Goal: Transaction & Acquisition: Purchase product/service

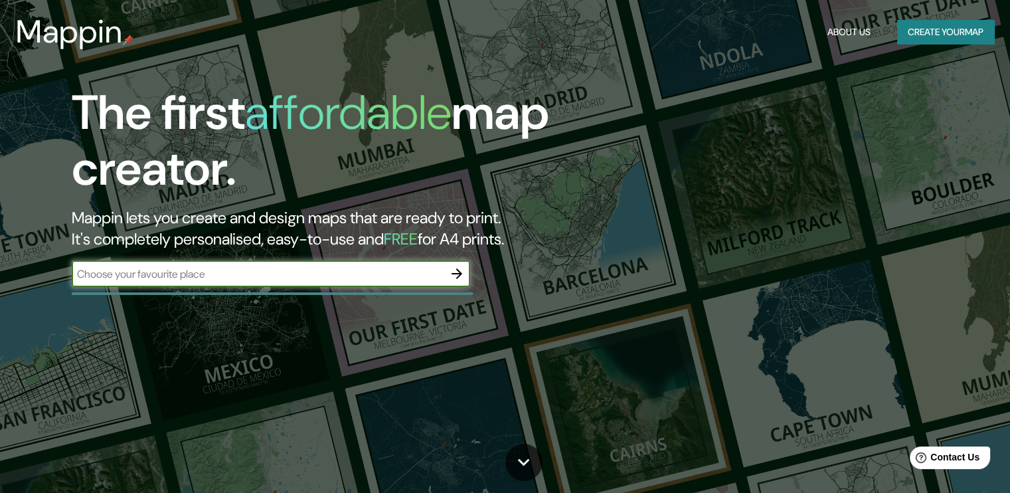
click at [415, 272] on input "text" at bounding box center [258, 273] width 372 height 15
type input "san cristol"
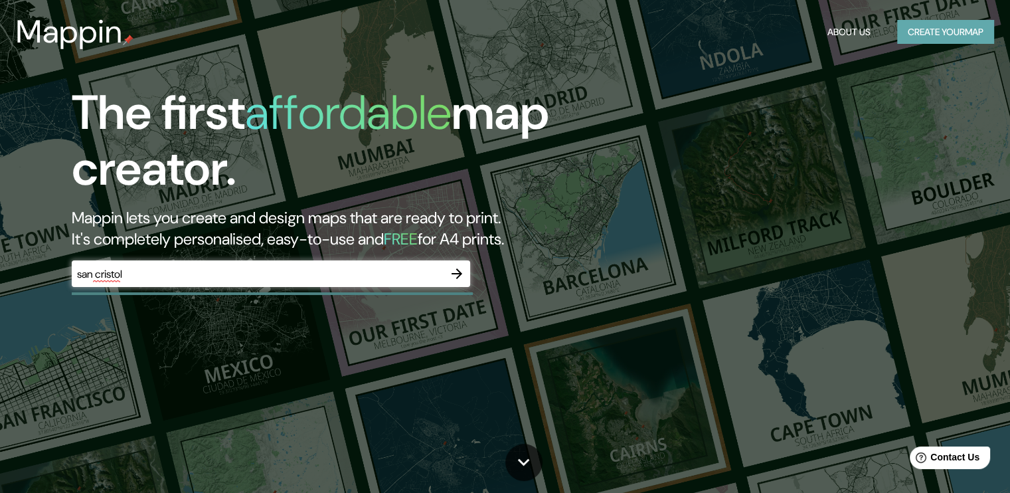
click at [939, 39] on button "Create your map" at bounding box center [945, 32] width 97 height 25
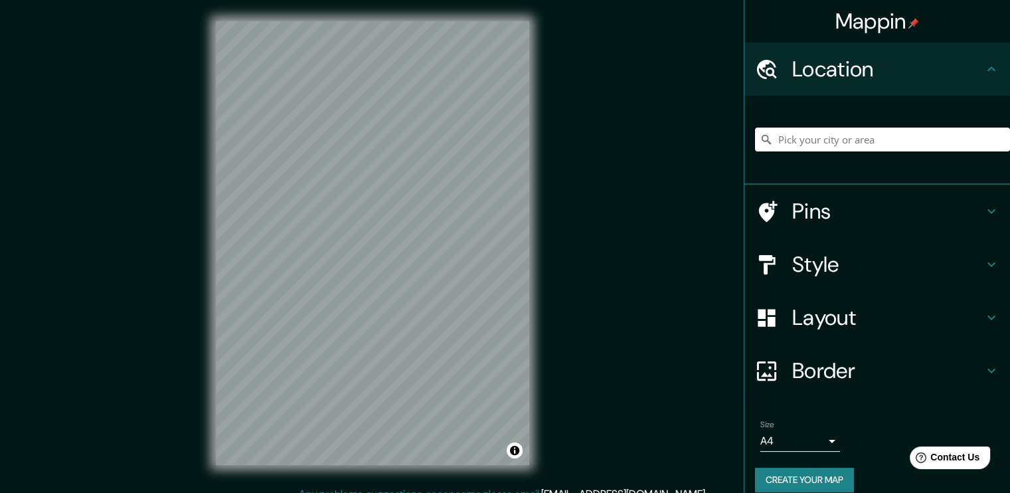
click at [808, 139] on input "Pick your city or area" at bounding box center [882, 140] width 255 height 24
type input "g"
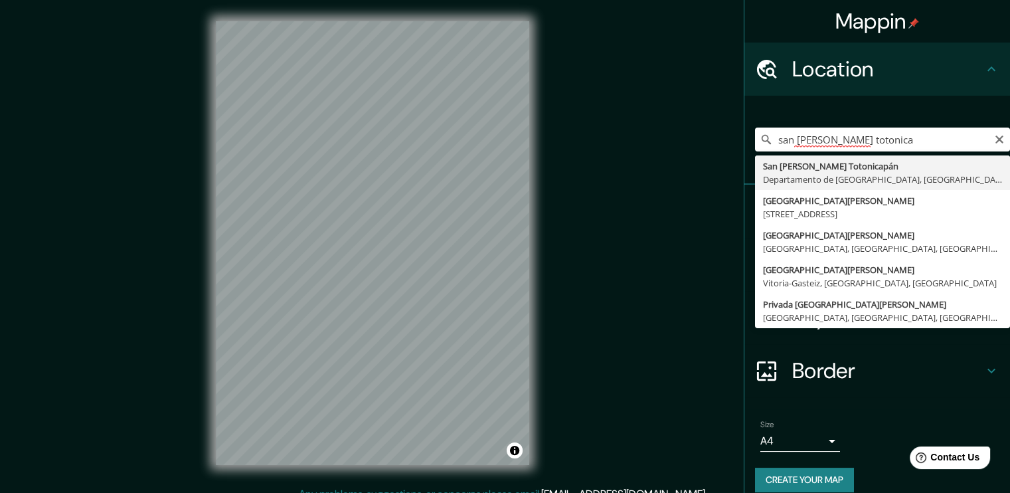
type input "San Cristóbal Totonicapán, Departamento de Totonicapán, Guatemala"
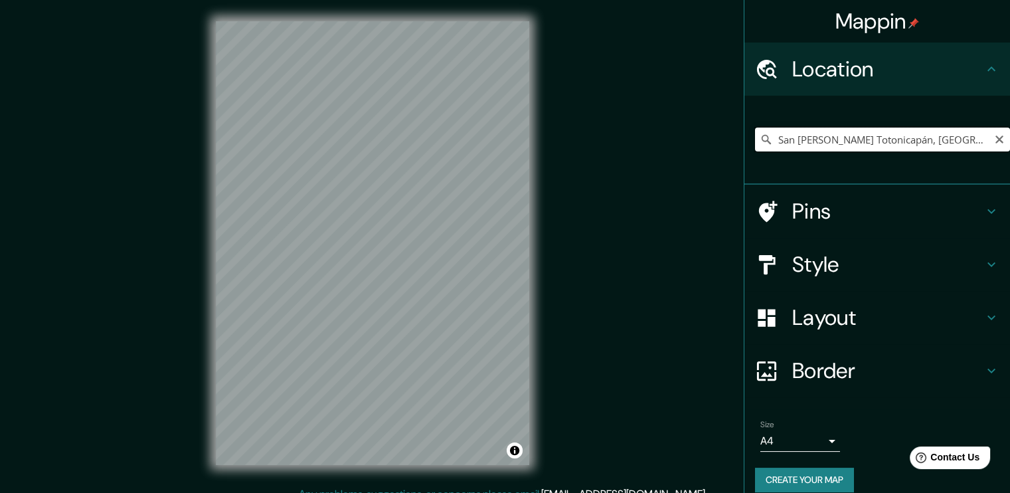
click at [860, 140] on input "San Cristóbal Totonicapán, Departamento de Totonicapán, Guatemala" at bounding box center [882, 140] width 255 height 24
click at [898, 139] on input "San Cristóbal Totonicapán, Departamento de Totonicapán, Guatemala" at bounding box center [882, 140] width 255 height 24
click at [961, 145] on input "San Cristóbal Totonicapán, Departamento de Totonicapán, Guatemala" at bounding box center [882, 140] width 255 height 24
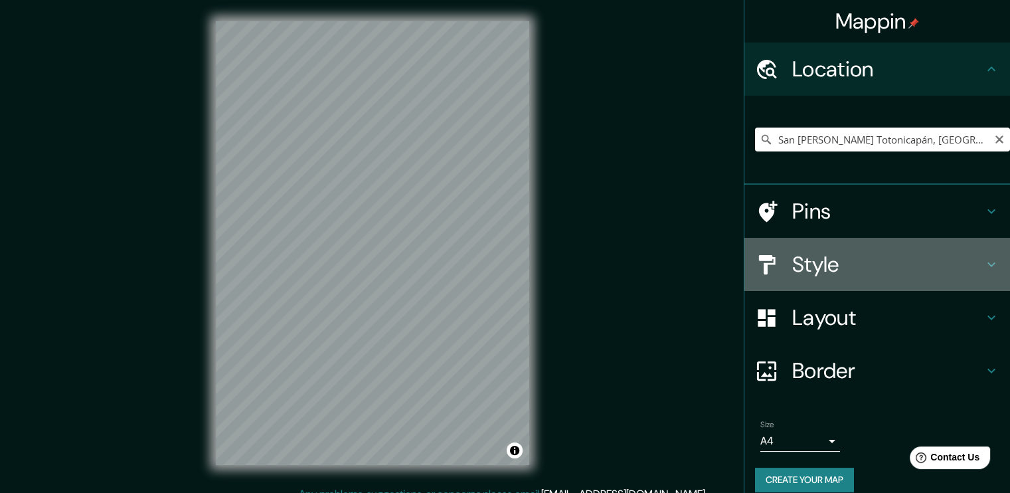
click at [861, 260] on h4 "Style" at bounding box center [887, 264] width 191 height 27
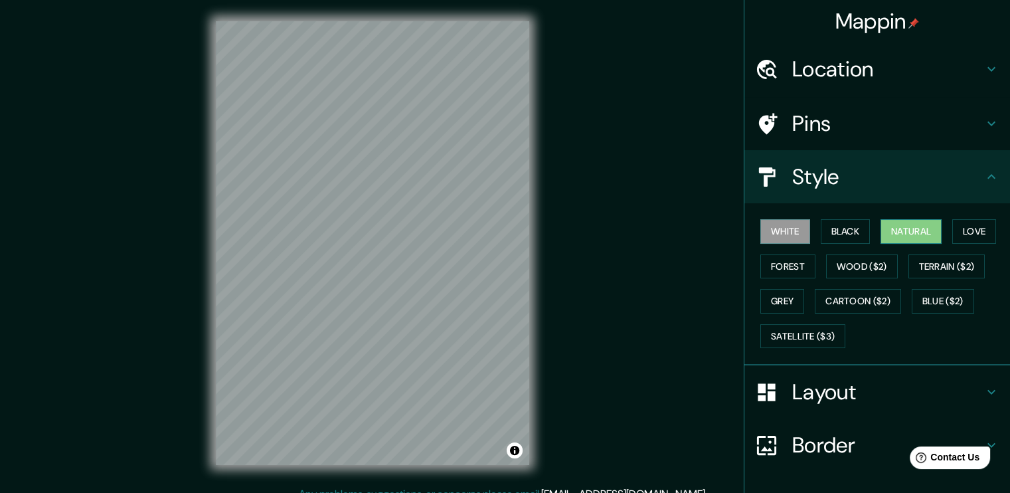
click at [889, 227] on button "Natural" at bounding box center [911, 231] width 61 height 25
click at [850, 389] on h4 "Layout" at bounding box center [887, 392] width 191 height 27
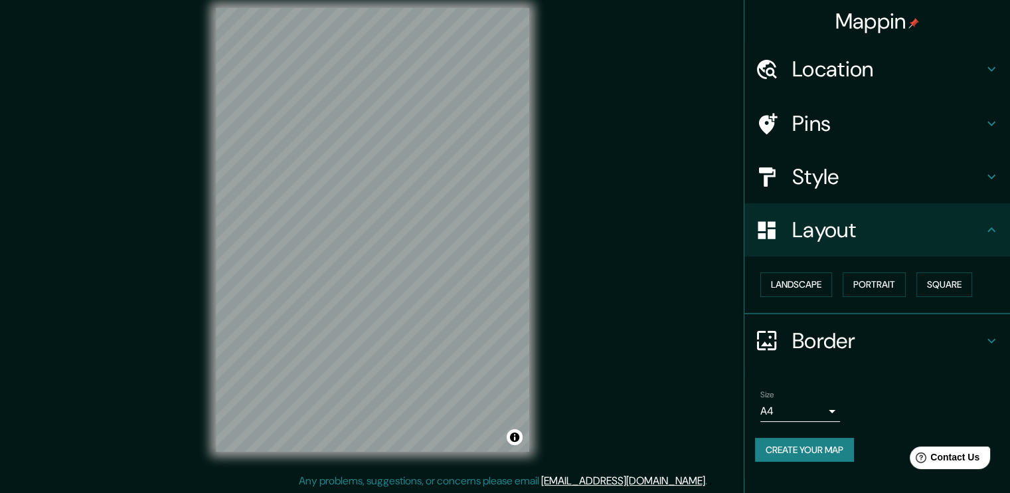
scroll to position [14, 0]
click at [901, 345] on h4 "Border" at bounding box center [887, 340] width 191 height 27
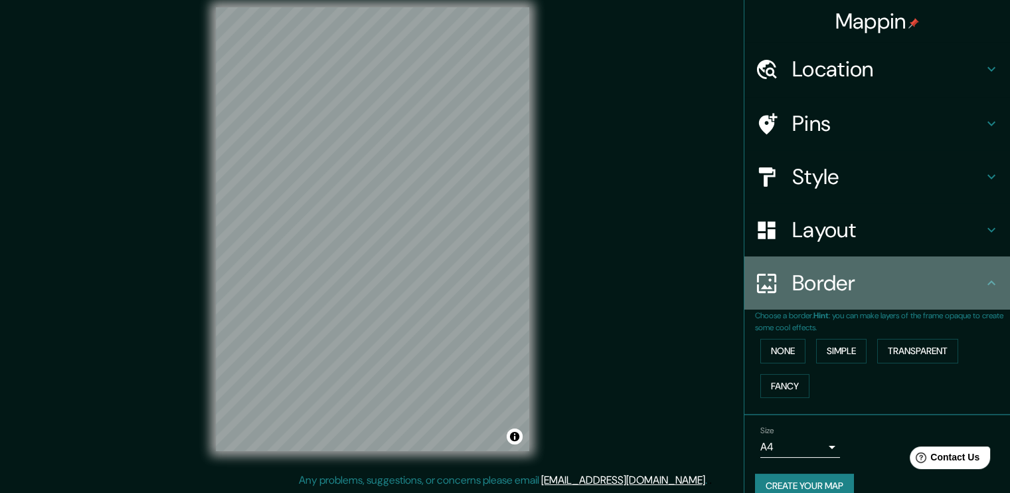
click at [894, 303] on div "Border" at bounding box center [878, 282] width 266 height 53
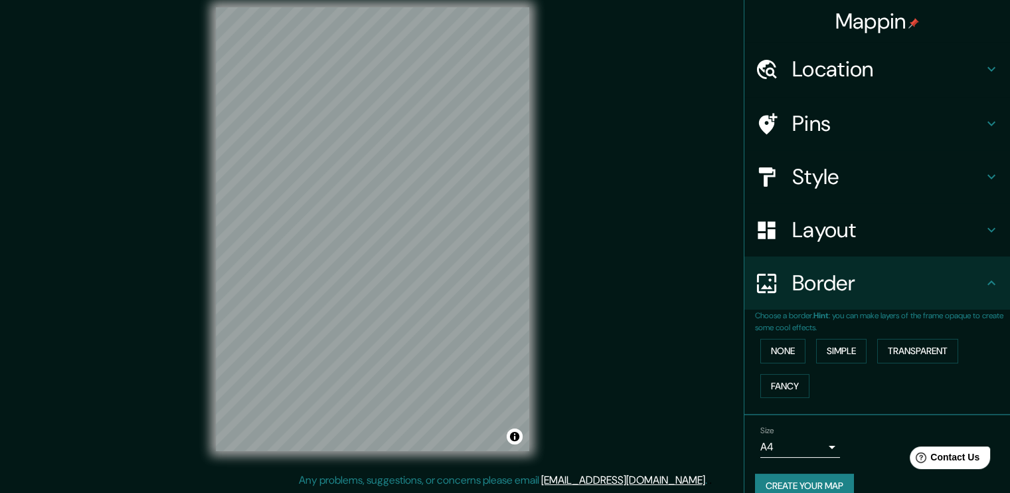
click at [984, 290] on icon at bounding box center [992, 283] width 16 height 16
click at [984, 234] on icon at bounding box center [992, 230] width 16 height 16
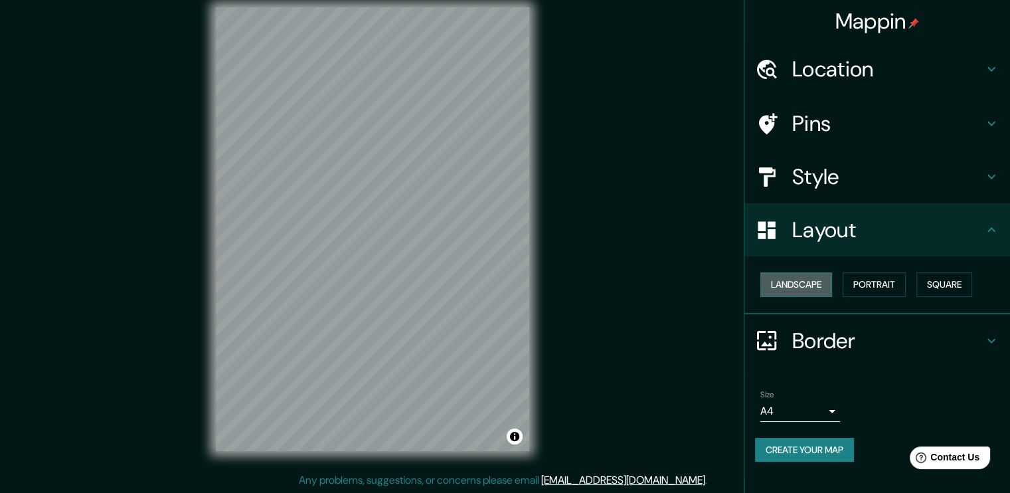
click at [821, 287] on button "Landscape" at bounding box center [797, 284] width 72 height 25
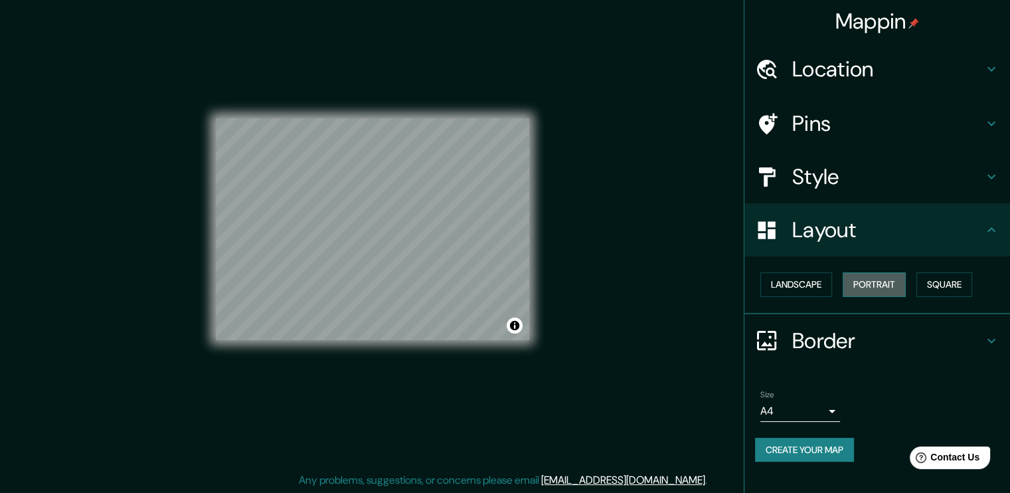
click at [874, 277] on button "Portrait" at bounding box center [874, 284] width 63 height 25
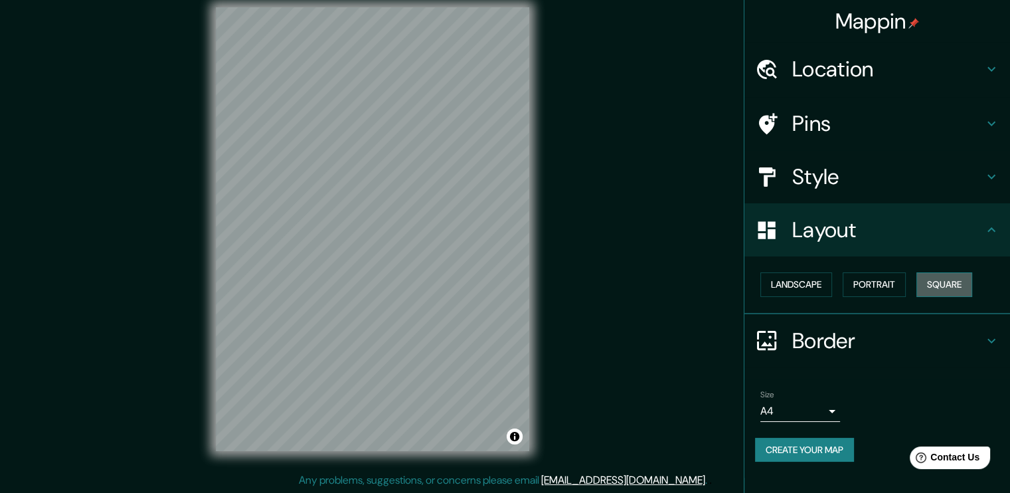
click at [949, 282] on button "Square" at bounding box center [945, 284] width 56 height 25
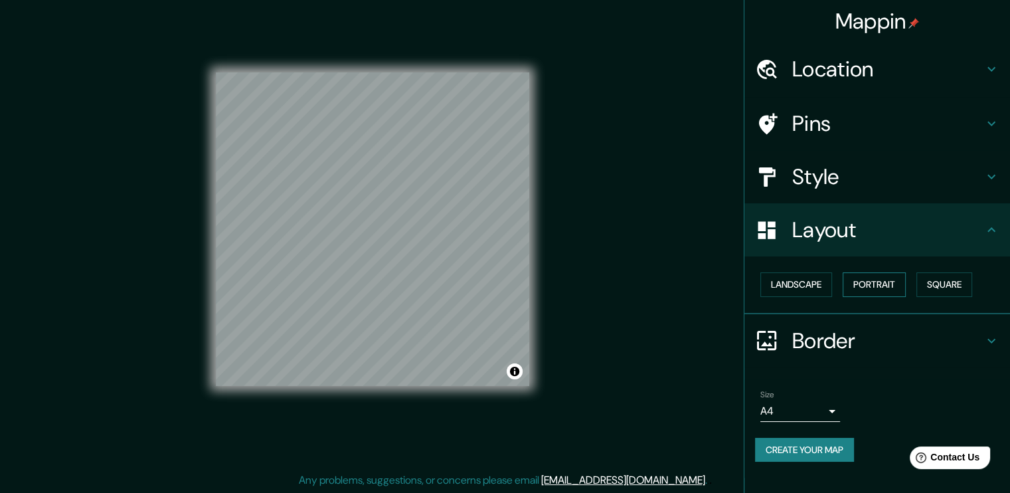
click at [896, 284] on button "Portrait" at bounding box center [874, 284] width 63 height 25
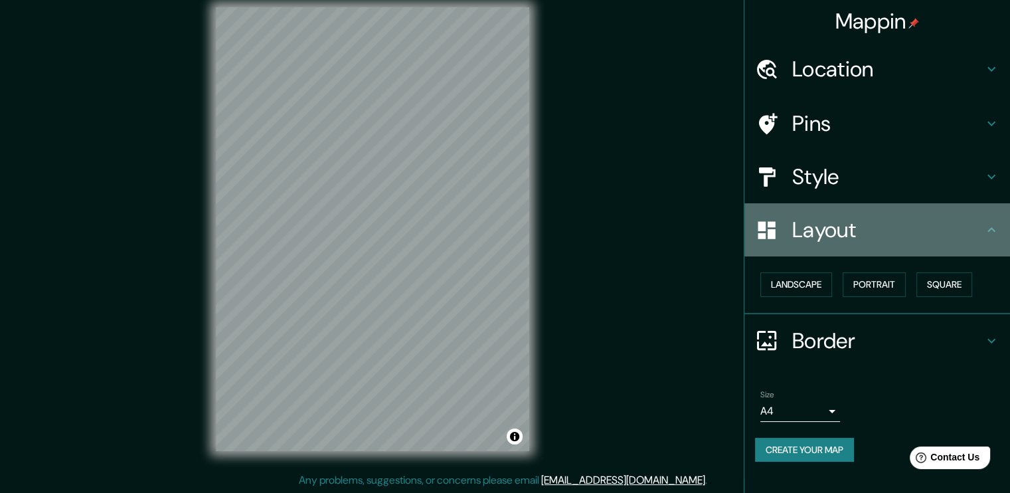
click at [988, 235] on icon at bounding box center [992, 230] width 16 height 16
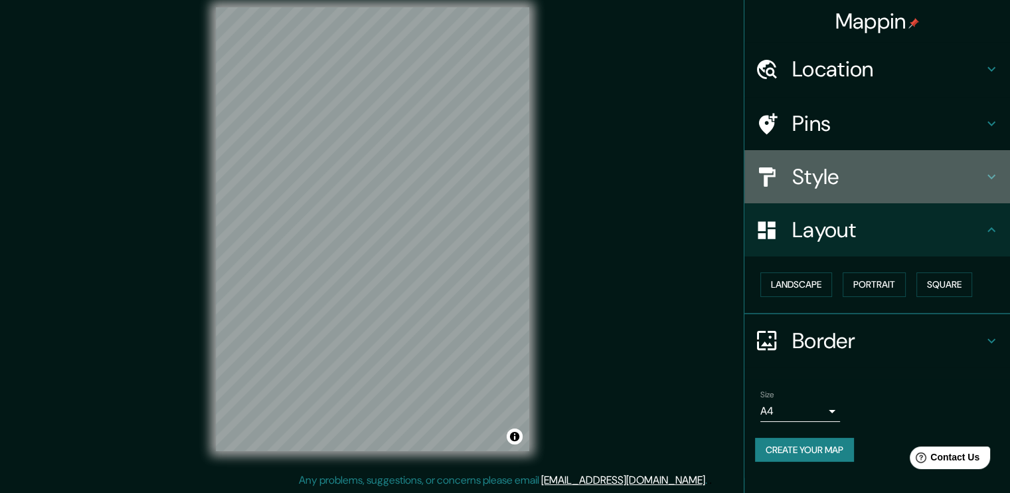
click at [994, 183] on icon at bounding box center [992, 177] width 16 height 16
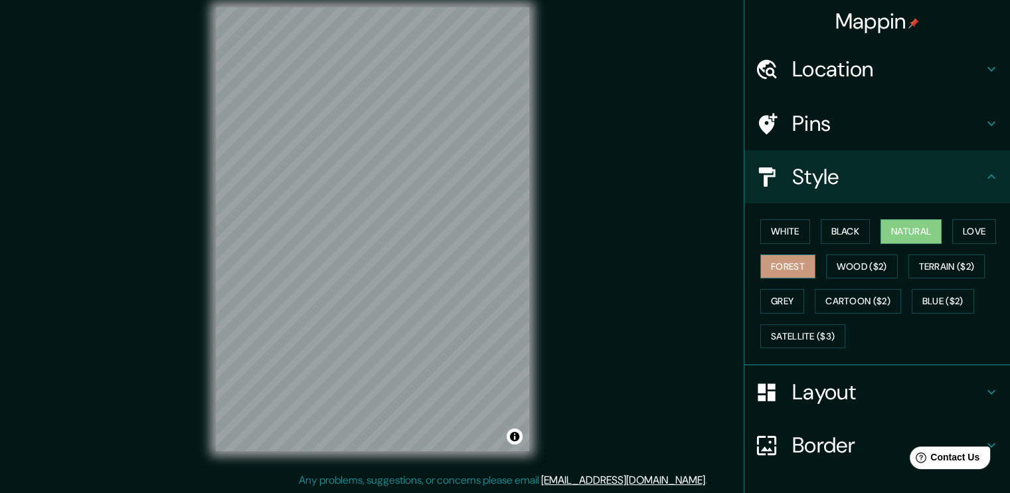
click at [779, 262] on button "Forest" at bounding box center [788, 266] width 55 height 25
click at [956, 260] on button "Terrain ($2)" at bounding box center [947, 266] width 77 height 25
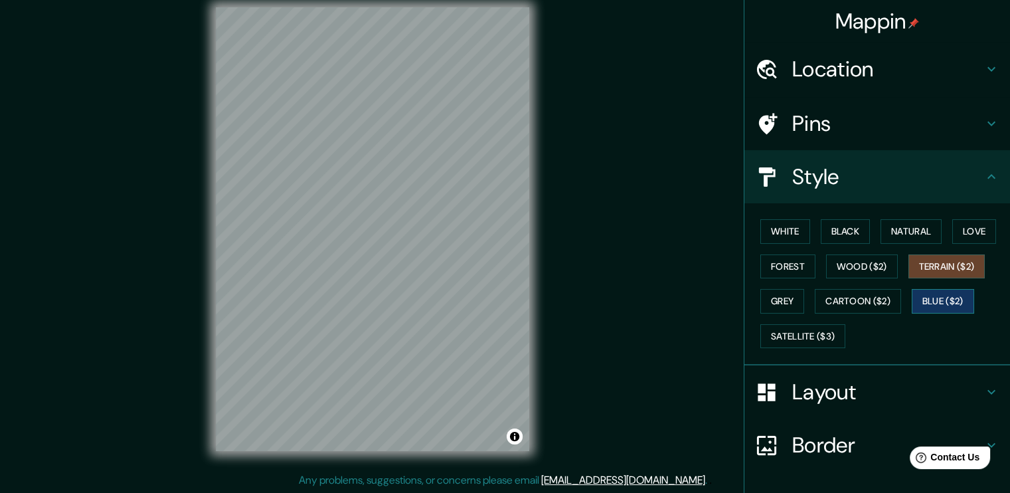
click at [934, 297] on button "Blue ($2)" at bounding box center [943, 301] width 62 height 25
click at [850, 305] on button "Cartoon ($2)" at bounding box center [858, 301] width 86 height 25
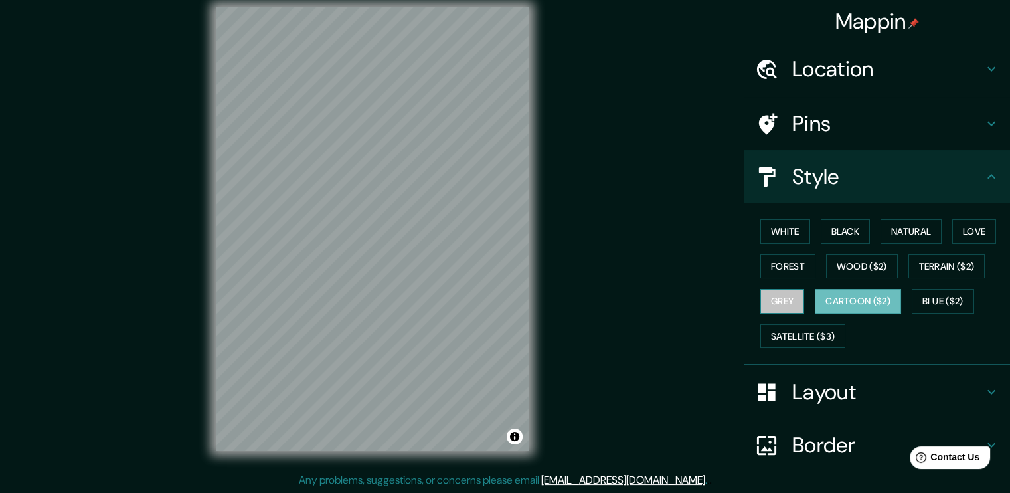
click at [781, 301] on button "Grey" at bounding box center [783, 301] width 44 height 25
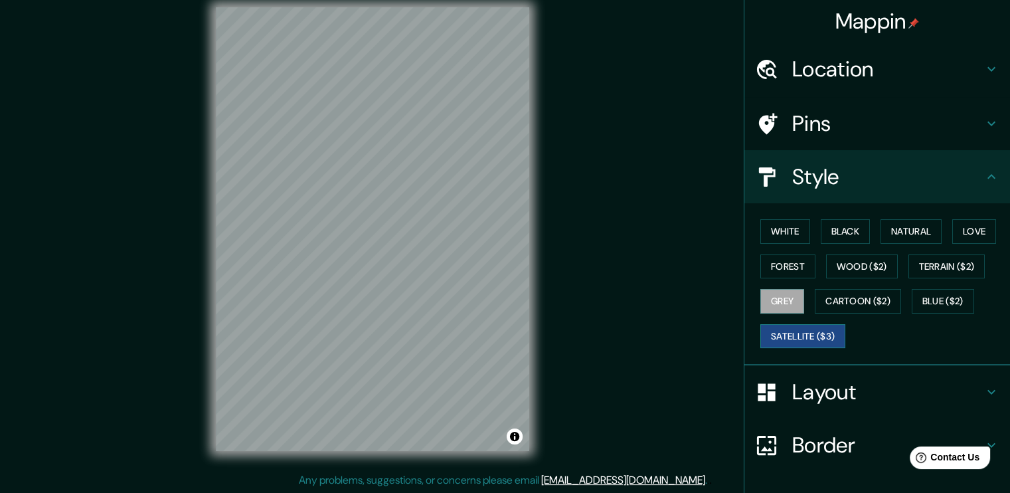
click at [792, 338] on button "Satellite ($3)" at bounding box center [803, 336] width 85 height 25
click at [961, 238] on button "Love" at bounding box center [975, 231] width 44 height 25
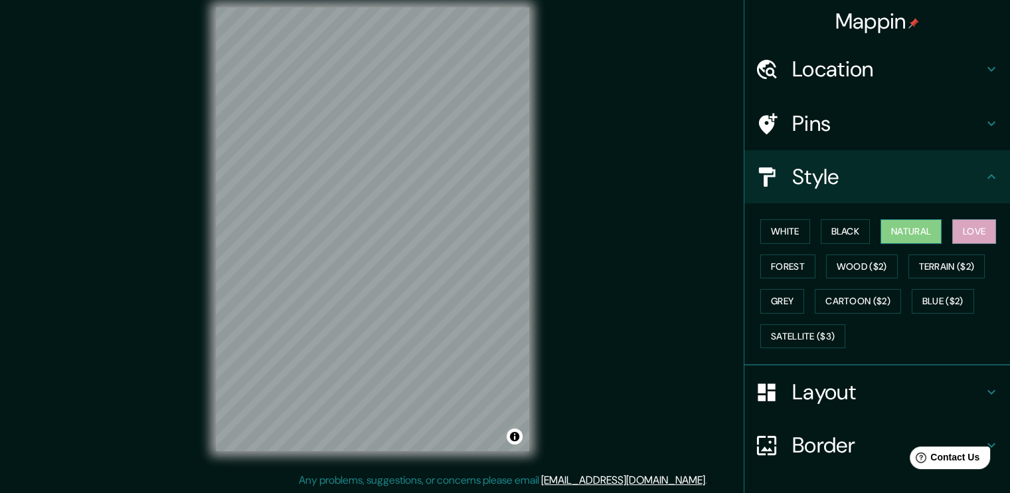
click at [898, 229] on button "Natural" at bounding box center [911, 231] width 61 height 25
click at [842, 228] on button "Black" at bounding box center [846, 231] width 50 height 25
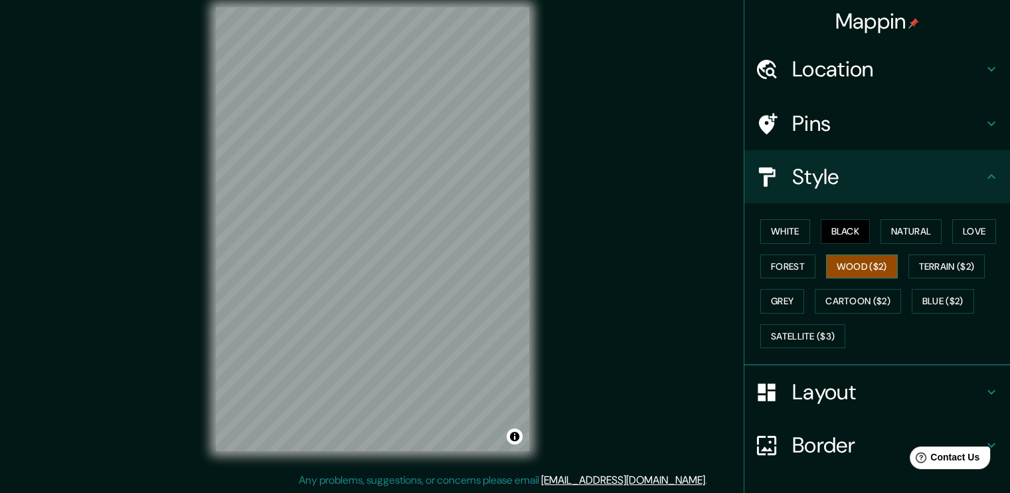
click at [858, 270] on button "Wood ($2)" at bounding box center [862, 266] width 72 height 25
click at [925, 260] on button "Terrain ($2)" at bounding box center [947, 266] width 77 height 25
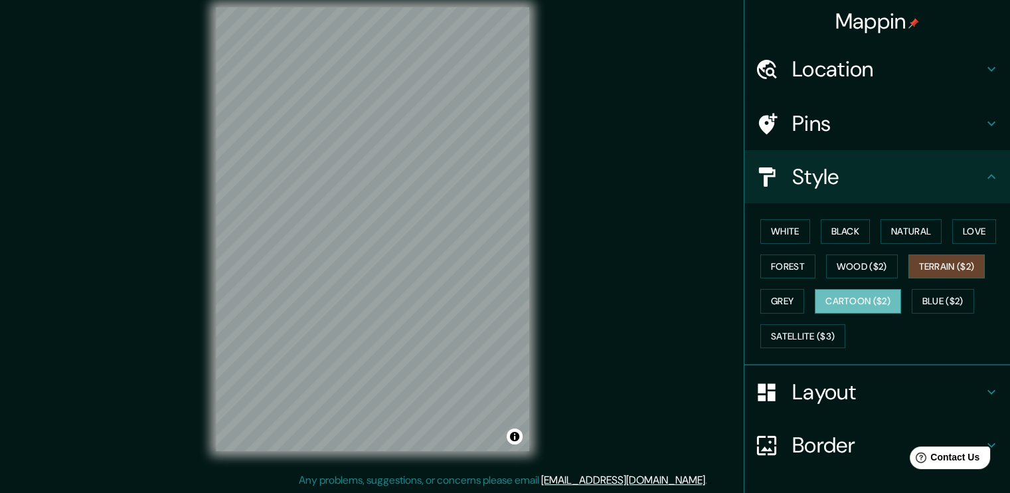
click at [865, 305] on button "Cartoon ($2)" at bounding box center [858, 301] width 86 height 25
click at [793, 310] on button "Grey" at bounding box center [783, 301] width 44 height 25
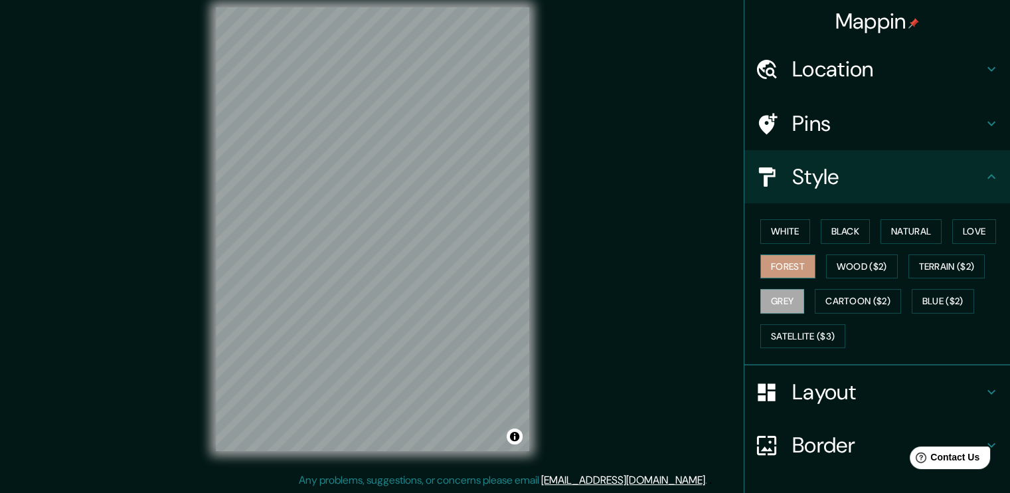
click at [798, 273] on button "Forest" at bounding box center [788, 266] width 55 height 25
click at [380, 220] on div at bounding box center [382, 221] width 11 height 11
click at [380, 220] on div at bounding box center [378, 220] width 11 height 11
click at [458, 260] on div at bounding box center [461, 261] width 11 height 11
click at [462, 262] on div at bounding box center [461, 261] width 11 height 11
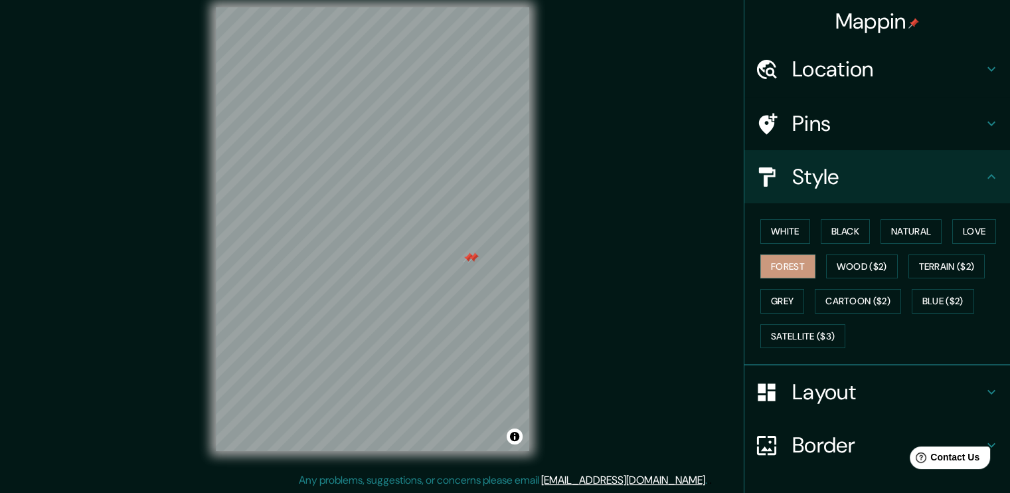
click at [466, 252] on div at bounding box center [468, 257] width 11 height 11
drag, startPoint x: 474, startPoint y: 269, endPoint x: 466, endPoint y: 291, distance: 23.6
click at [466, 291] on div at bounding box center [469, 293] width 11 height 11
click at [462, 288] on div at bounding box center [467, 289] width 11 height 11
click at [462, 268] on div at bounding box center [463, 269] width 11 height 11
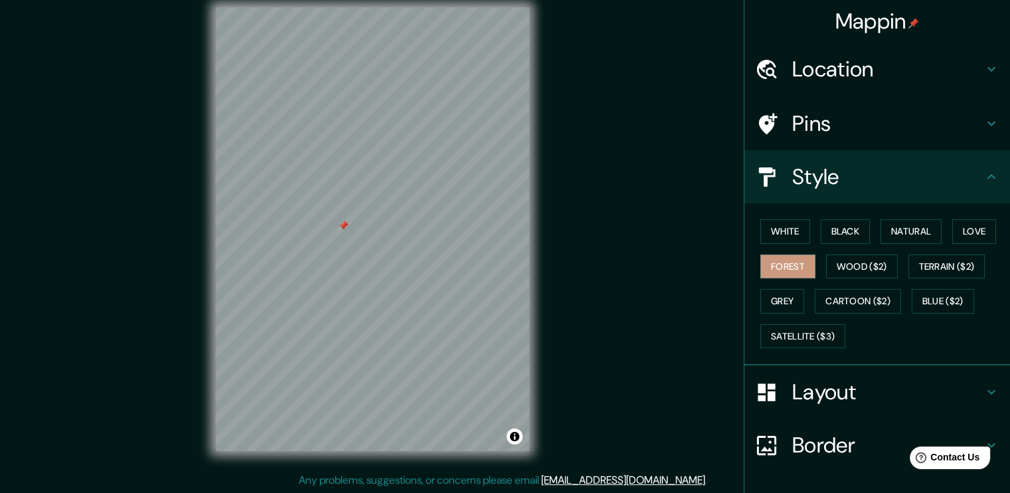
click at [343, 225] on div at bounding box center [343, 226] width 11 height 11
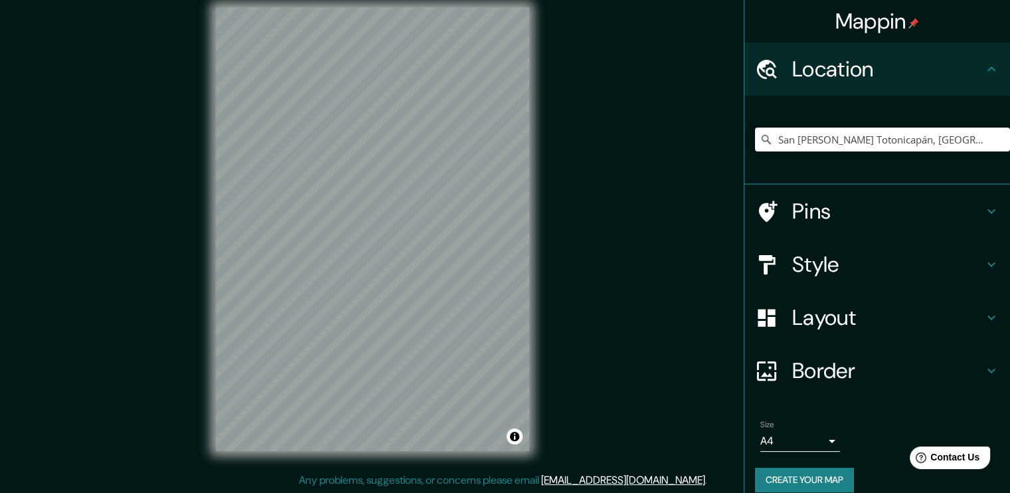
click at [845, 144] on input "San Cristóbal Totonicapán, Departamento de Totonicapán, Guatemala" at bounding box center [882, 140] width 255 height 24
click at [914, 132] on input "San Cristóbal Totonicapán, Departamento de Totonicapán, Guatemala" at bounding box center [882, 140] width 255 height 24
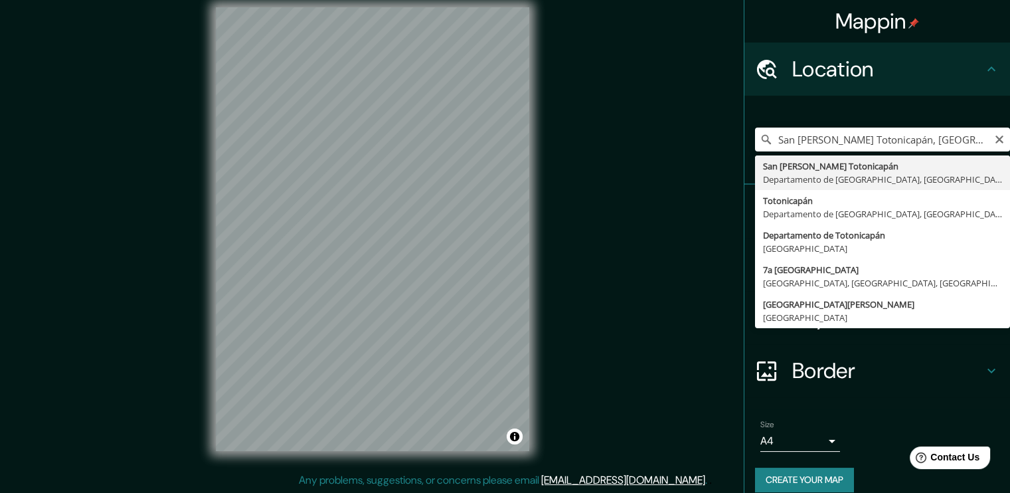
type input "San Cristóbal Totonicapán, Departamento de Totonicapán, Guatemala"
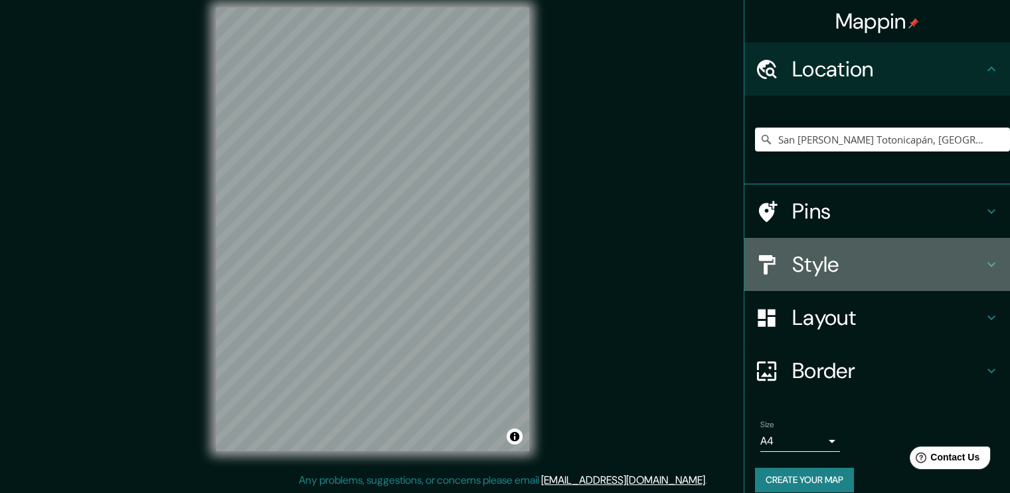
click at [917, 274] on h4 "Style" at bounding box center [887, 264] width 191 height 27
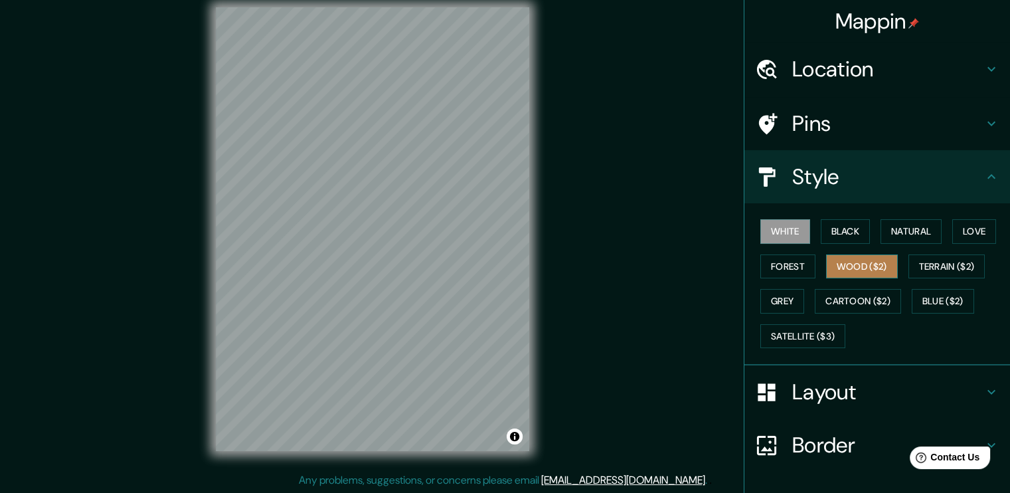
click at [850, 272] on button "Wood ($2)" at bounding box center [862, 266] width 72 height 25
click at [792, 266] on button "Forest" at bounding box center [788, 266] width 55 height 25
